Goal: Transaction & Acquisition: Purchase product/service

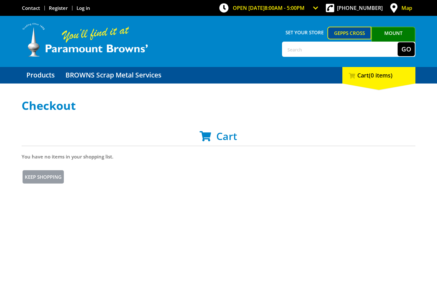
click at [314, 49] on input "text" at bounding box center [340, 49] width 115 height 14
type input "Stainless steel tables"
click at [406, 49] on button "Go" at bounding box center [405, 49] width 17 height 14
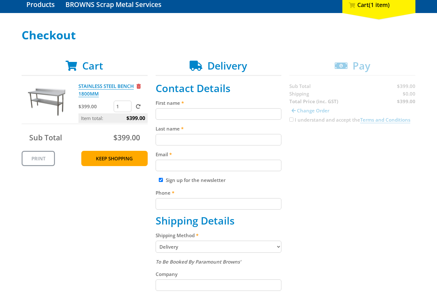
scroll to position [70, 0]
click at [242, 112] on input "First name" at bounding box center [219, 113] width 126 height 11
type input "Anne"
click at [231, 145] on input "Last name" at bounding box center [219, 139] width 126 height 11
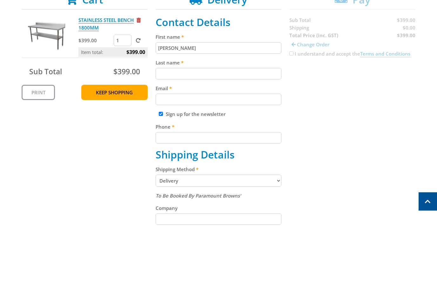
type input "Wilkshire"
click at [223, 160] on input "Email" at bounding box center [219, 165] width 126 height 11
click at [243, 160] on input "Email" at bounding box center [219, 165] width 126 height 11
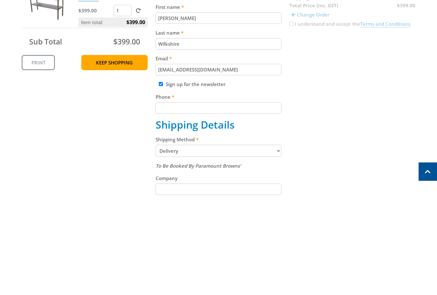
type input "alloallo60@gmail.com"
click at [258, 198] on input "Phone" at bounding box center [219, 203] width 126 height 11
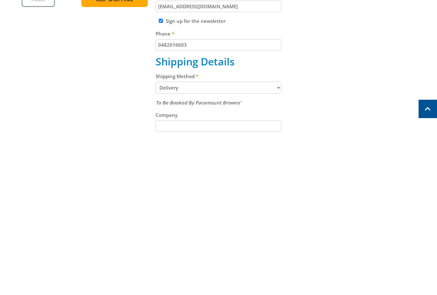
scroll to position [229, 0]
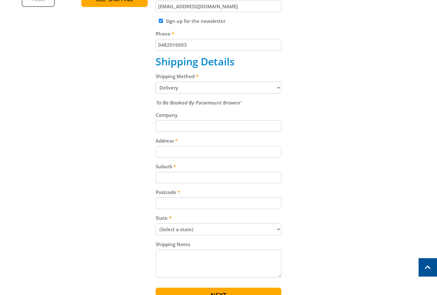
type input "0482016603"
click at [278, 86] on select "Pickup from Gepps Cross Delivery" at bounding box center [219, 88] width 126 height 12
click at [237, 157] on input "Address" at bounding box center [219, 151] width 126 height 11
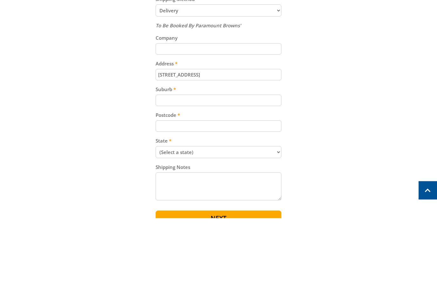
type input "2 condor ave"
click at [229, 172] on input "Suburb" at bounding box center [219, 177] width 126 height 11
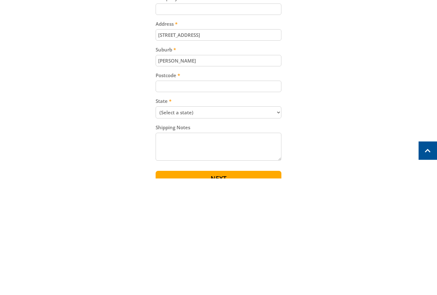
type input "Burton"
click at [232, 197] on input "Postcode" at bounding box center [219, 202] width 126 height 11
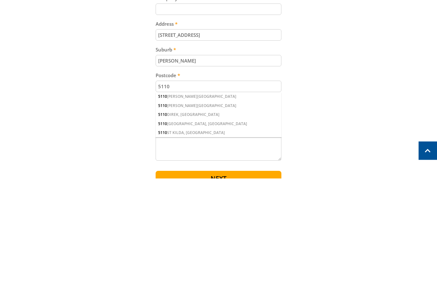
type input "5110"
click at [185, 218] on div "5110 BURTON, SA" at bounding box center [219, 222] width 126 height 9
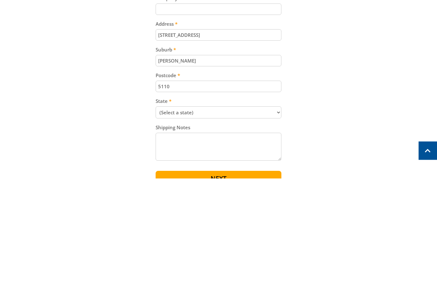
scroll to position [346, 0]
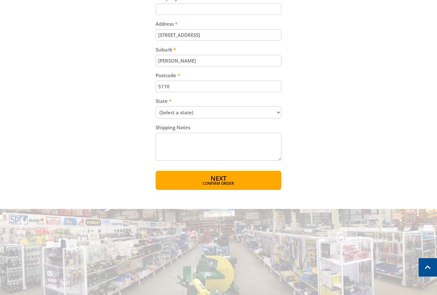
click at [276, 114] on select "(Select a state) South Australia Victoria New South Wales Queensland Western Au…" at bounding box center [219, 112] width 126 height 12
select select "SA"
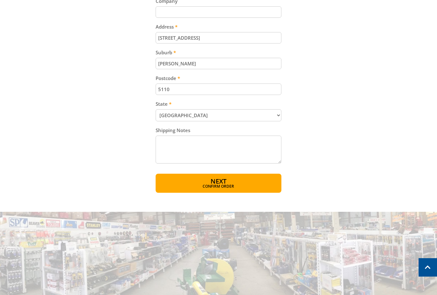
click at [220, 179] on span "Next" at bounding box center [218, 181] width 16 height 9
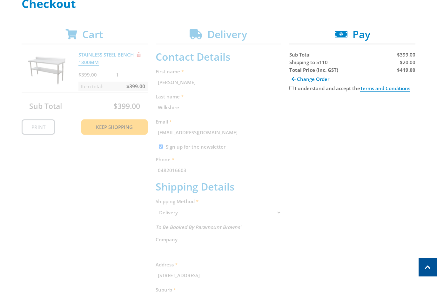
scroll to position [90, 0]
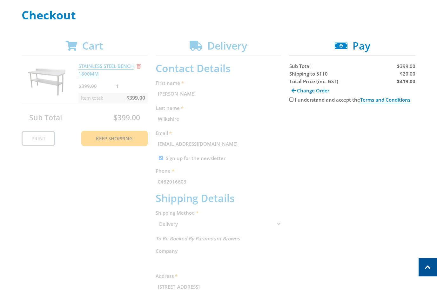
click at [293, 102] on input "I understand and accept the Terms and Conditions" at bounding box center [291, 100] width 4 height 4
checkbox input "true"
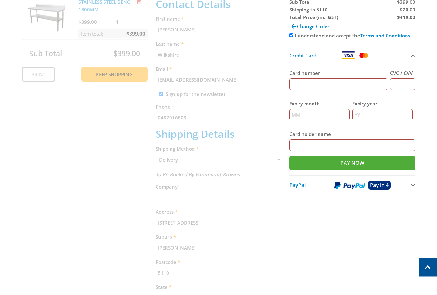
scroll to position [155, 0]
click at [347, 184] on img at bounding box center [349, 185] width 30 height 8
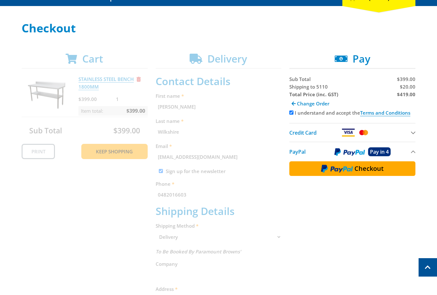
scroll to position [78, 0]
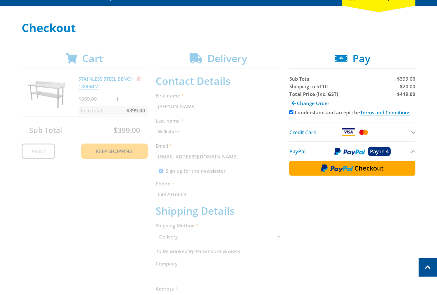
click at [353, 168] on img at bounding box center [337, 168] width 32 height 8
click at [349, 169] on img at bounding box center [337, 168] width 32 height 8
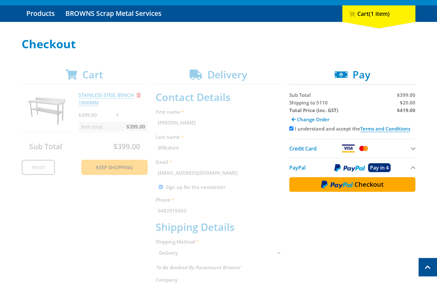
scroll to position [56, 0]
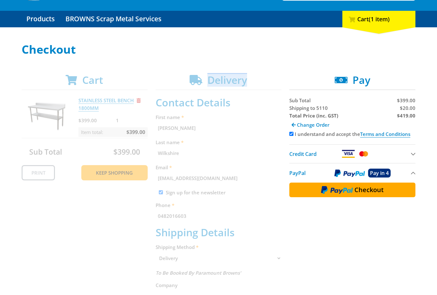
click at [317, 263] on div "Cart STAINLESS STEEL BENCH 1800MM $399.00 1 Item total: $399.00 Sub Total $399.…" at bounding box center [219, 273] width 394 height 399
click at [340, 190] on img at bounding box center [337, 190] width 32 height 8
